Goal: Navigation & Orientation: Find specific page/section

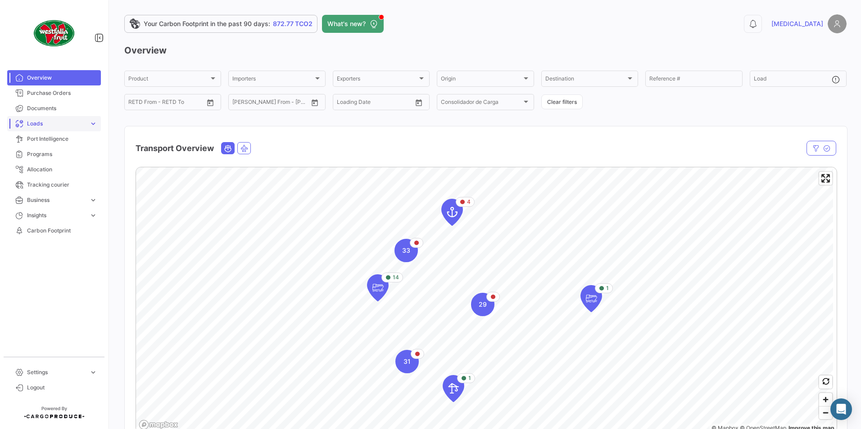
click at [59, 121] on span "Loads" at bounding box center [56, 124] width 59 height 8
click at [53, 377] on link "Settings expand_more" at bounding box center [54, 372] width 94 height 15
click at [65, 337] on span "Doc. Requirements" at bounding box center [47, 338] width 49 height 8
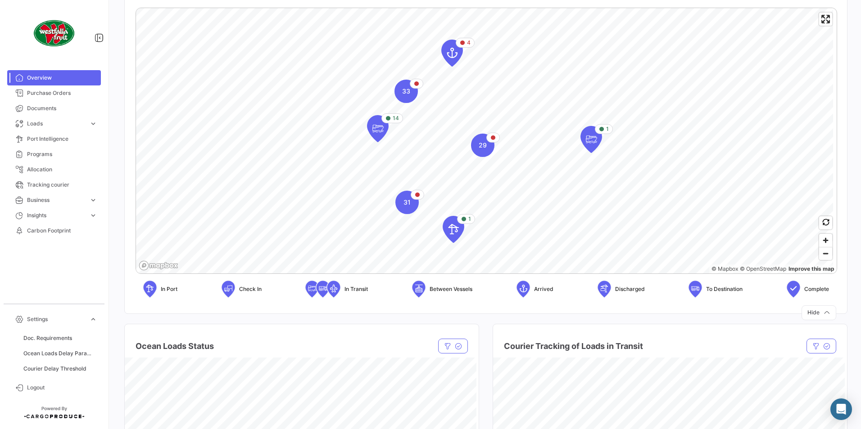
scroll to position [312, 0]
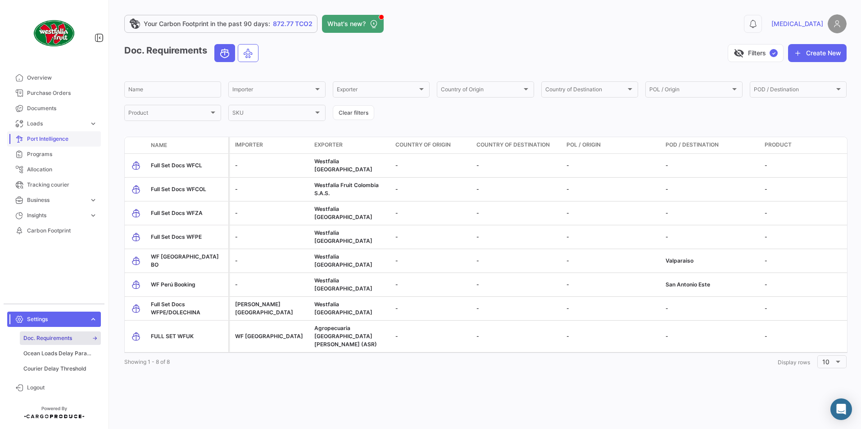
click at [45, 134] on link "Port Intelligence" at bounding box center [54, 138] width 94 height 15
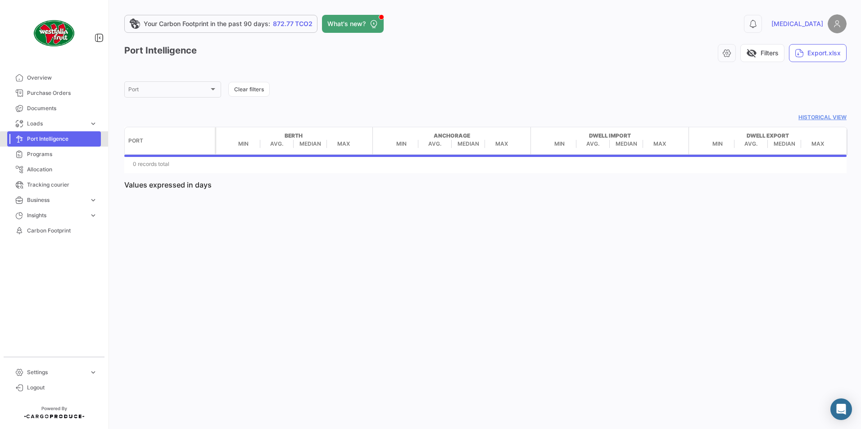
click at [69, 144] on link "Port Intelligence" at bounding box center [54, 138] width 94 height 15
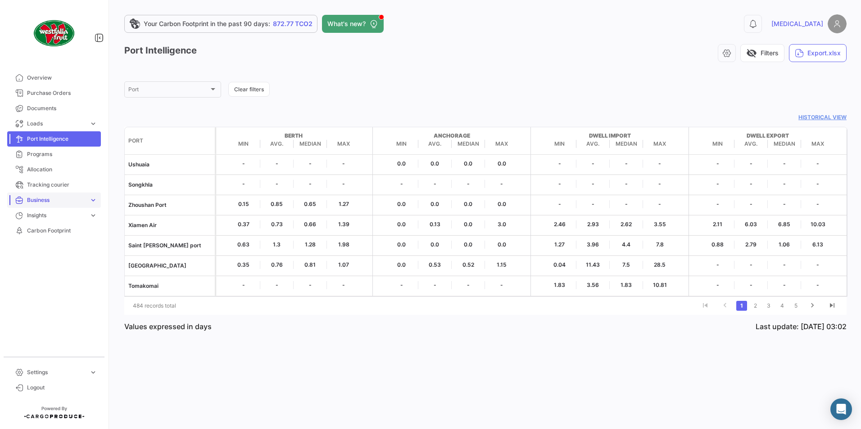
click at [79, 195] on link "Business expand_more" at bounding box center [54, 200] width 94 height 15
click at [843, 19] on img at bounding box center [836, 23] width 19 height 19
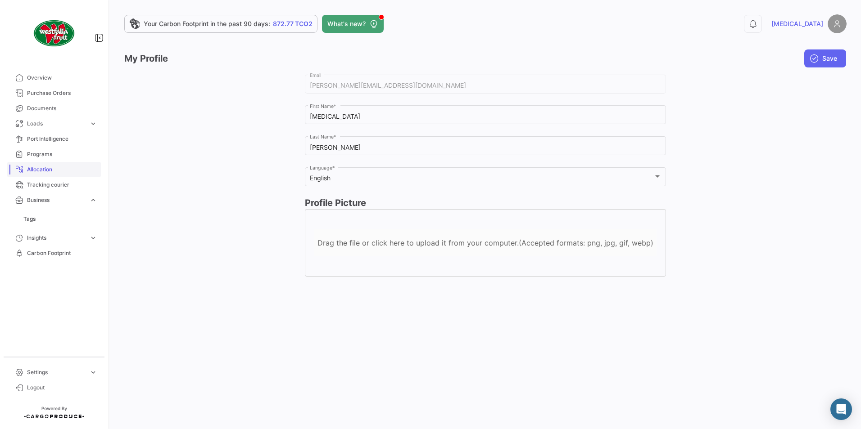
click at [83, 173] on span "Allocation" at bounding box center [62, 170] width 70 height 8
click at [51, 163] on link "Allocation" at bounding box center [54, 169] width 94 height 15
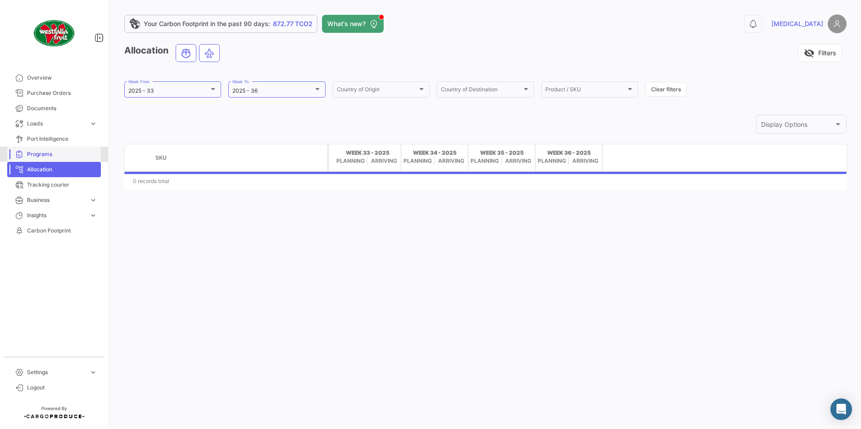
click at [59, 157] on span "Programs" at bounding box center [62, 154] width 70 height 8
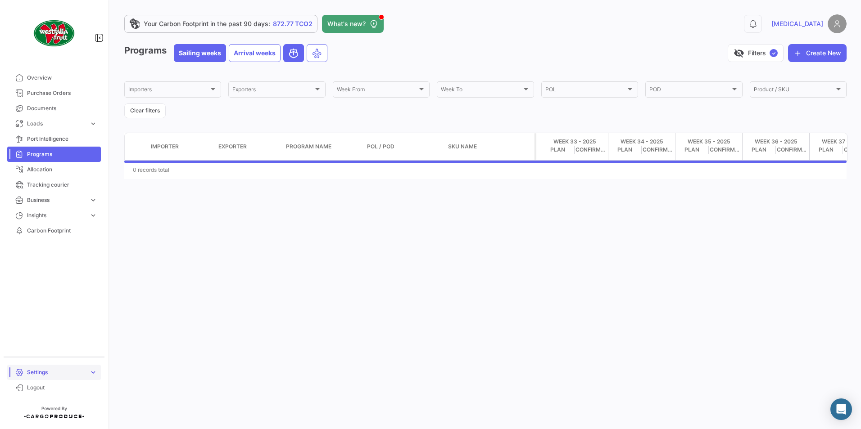
click at [41, 375] on span "Settings" at bounding box center [56, 373] width 59 height 8
click at [267, 293] on div "Your Carbon Footprint in the past 90 days: 872.77 TCO2 What's new? 0 [MEDICAL_D…" at bounding box center [485, 214] width 751 height 429
click at [59, 122] on span "Loads" at bounding box center [56, 124] width 59 height 8
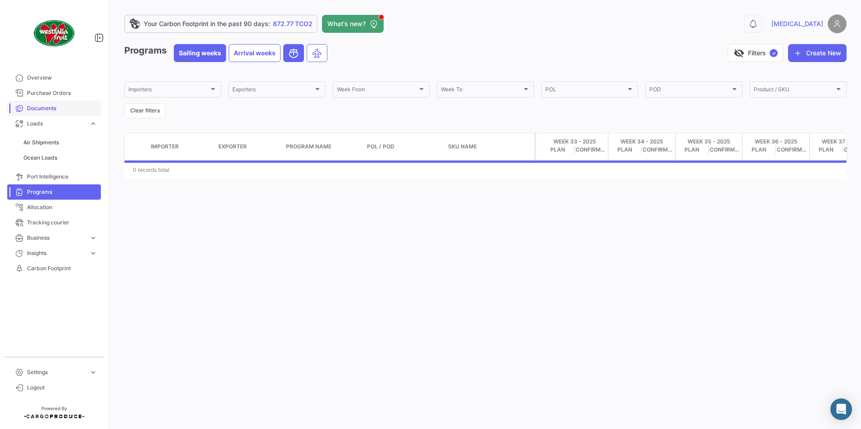
click at [54, 106] on span "Documents" at bounding box center [62, 108] width 70 height 8
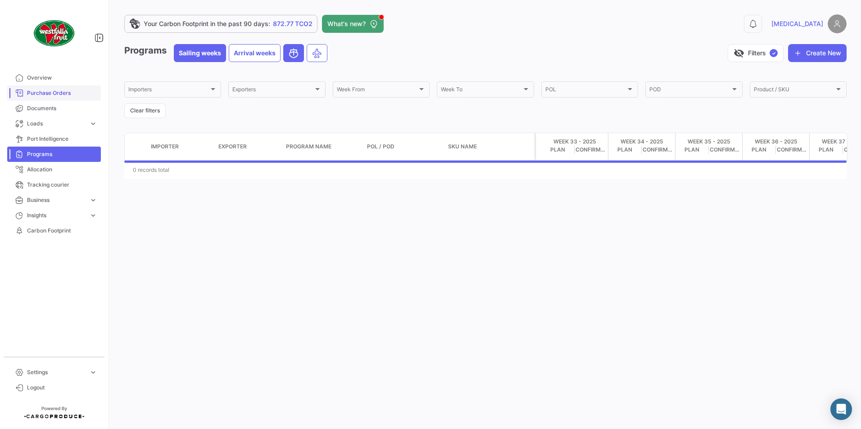
click at [59, 94] on span "Purchase Orders" at bounding box center [62, 93] width 70 height 8
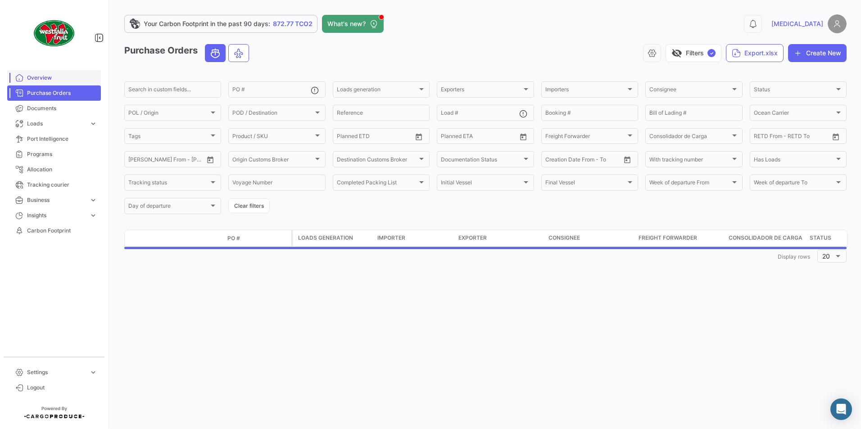
click at [48, 78] on span "Overview" at bounding box center [62, 78] width 70 height 8
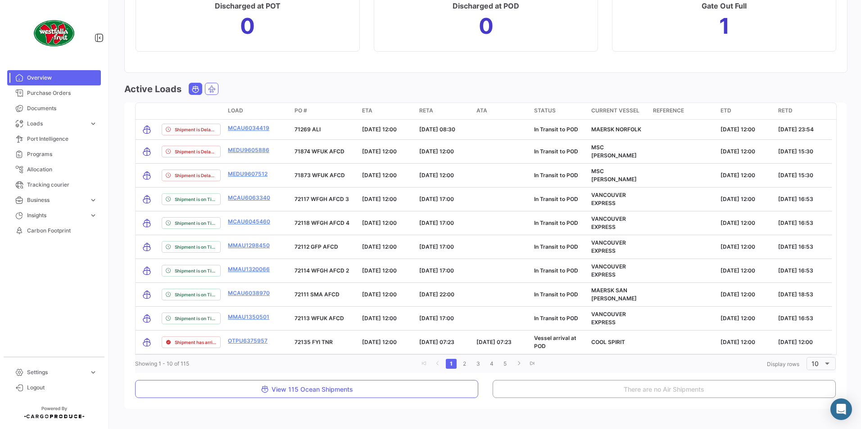
scroll to position [1016, 0]
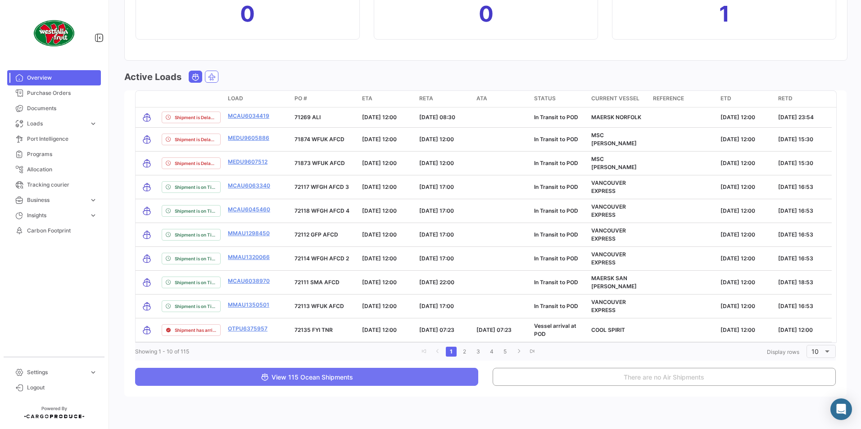
click at [462, 373] on button "View 115 Ocean Shipments" at bounding box center [306, 377] width 343 height 18
